Goal: Obtain resource: Obtain resource

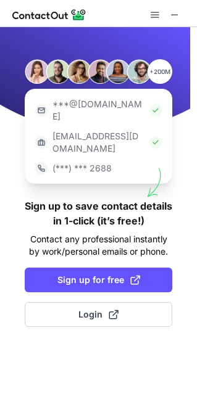
click at [73, 272] on div "+200M ***@gmail.com ***@company.com (***) *** 2688 Sign up to save contact deta…" at bounding box center [98, 210] width 197 height 367
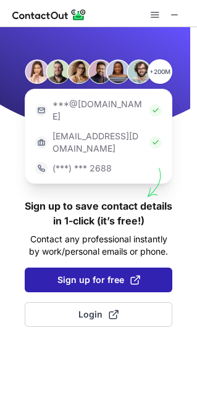
click at [109, 274] on span "Sign up for free" at bounding box center [98, 280] width 83 height 12
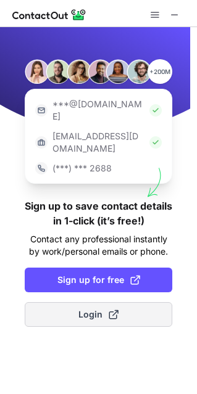
click at [110, 309] on span at bounding box center [113, 314] width 10 height 10
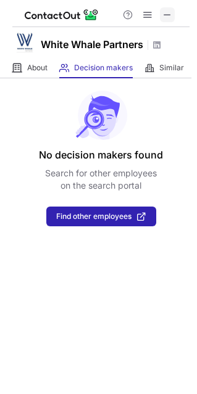
click at [169, 16] on span at bounding box center [167, 15] width 10 height 10
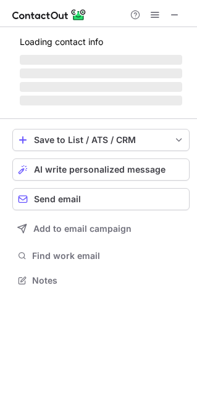
scroll to position [287, 197]
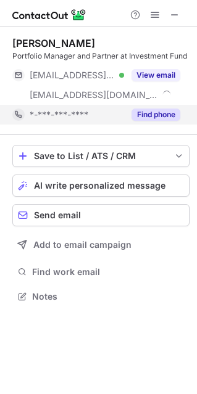
click at [160, 116] on button "Find phone" at bounding box center [155, 114] width 49 height 12
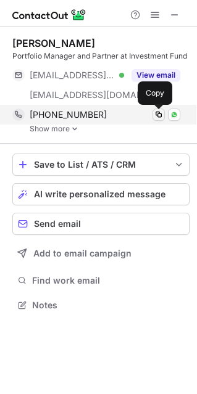
click at [157, 115] on span at bounding box center [158, 115] width 10 height 10
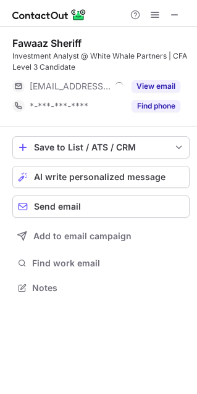
scroll to position [279, 197]
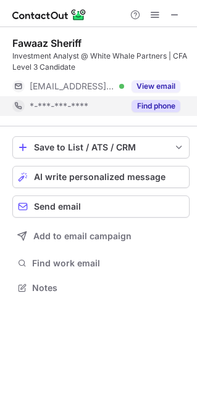
click at [165, 105] on button "Find phone" at bounding box center [155, 106] width 49 height 12
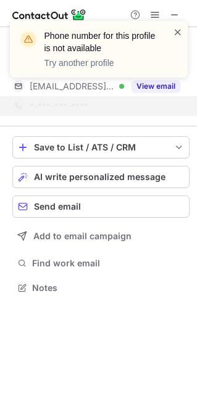
click at [178, 30] on span at bounding box center [178, 32] width 10 height 12
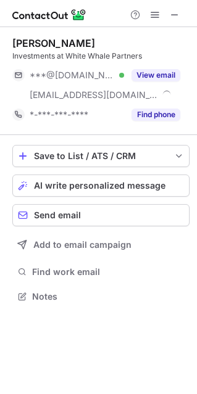
scroll to position [287, 197]
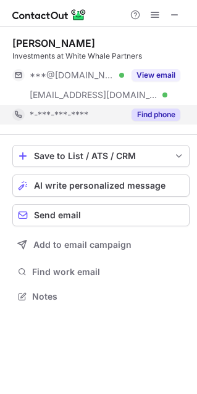
click at [157, 114] on button "Find phone" at bounding box center [155, 114] width 49 height 12
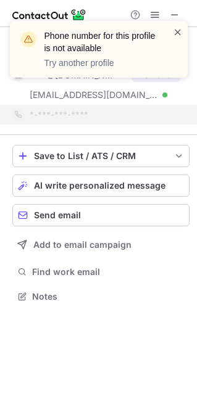
click at [179, 34] on span at bounding box center [178, 32] width 10 height 12
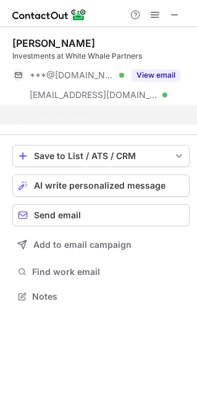
click at [173, 9] on div "Phone number for this profile is not available Try another profile" at bounding box center [98, 54] width 197 height 91
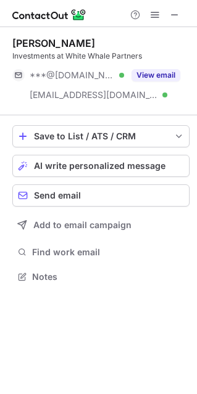
scroll to position [267, 197]
click at [176, 18] on span at bounding box center [174, 15] width 10 height 10
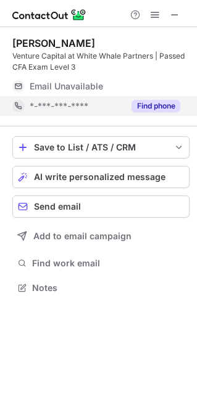
scroll to position [298, 197]
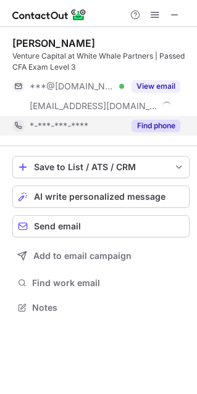
click at [155, 108] on div "***@gmail.com Verified ***@whitewhale.in View email" at bounding box center [100, 95] width 177 height 39
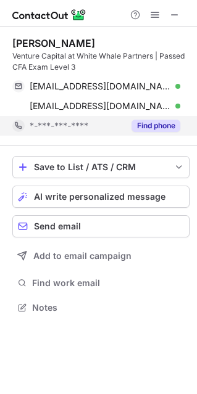
click at [162, 129] on button "Find phone" at bounding box center [155, 126] width 49 height 12
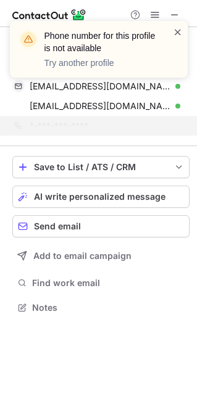
click at [181, 31] on span at bounding box center [178, 32] width 10 height 12
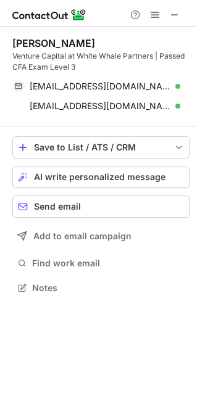
scroll to position [279, 197]
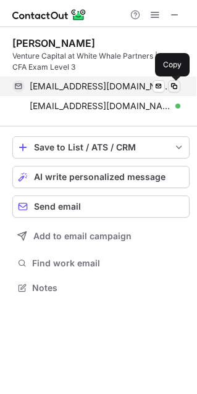
click at [171, 86] on span at bounding box center [174, 86] width 10 height 10
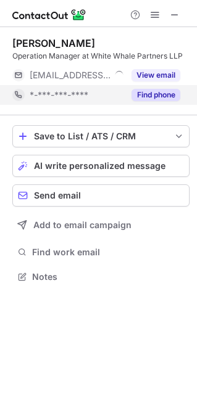
scroll to position [6, 6]
click at [150, 96] on button "Find phone" at bounding box center [155, 95] width 49 height 12
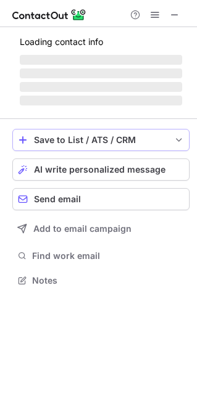
scroll to position [307, 197]
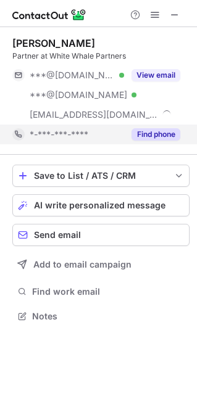
click at [177, 136] on button "Find phone" at bounding box center [155, 134] width 49 height 12
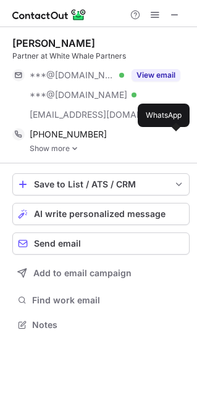
scroll to position [316, 197]
click at [177, 136] on img at bounding box center [173, 134] width 7 height 7
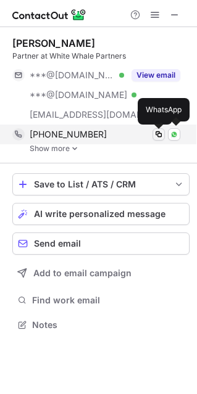
click at [158, 136] on span at bounding box center [158, 134] width 10 height 10
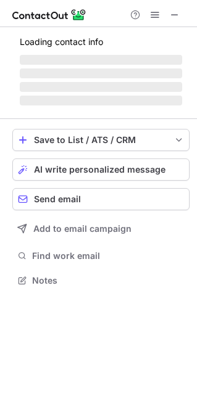
scroll to position [6, 6]
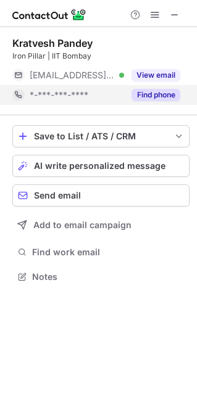
click at [152, 93] on button "Find phone" at bounding box center [155, 95] width 49 height 12
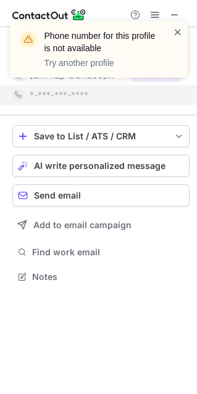
click at [178, 30] on span at bounding box center [178, 32] width 10 height 12
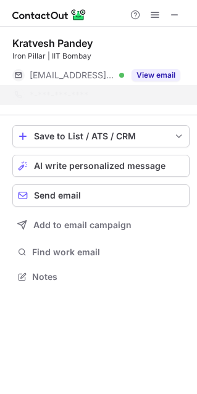
click at [149, 77] on div "Phone number for this profile is not available Try another profile Kratvesh Pan…" at bounding box center [98, 197] width 197 height 394
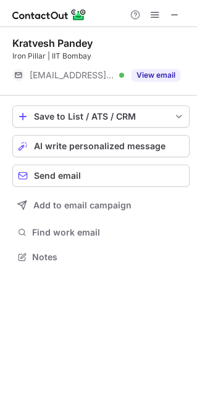
click at [149, 77] on button "View email" at bounding box center [155, 75] width 49 height 12
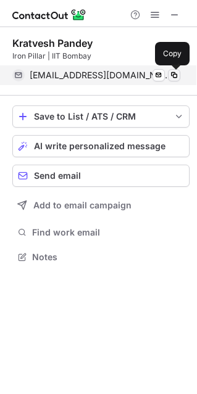
click at [177, 79] on span at bounding box center [174, 75] width 10 height 10
